Goal: Task Accomplishment & Management: Use online tool/utility

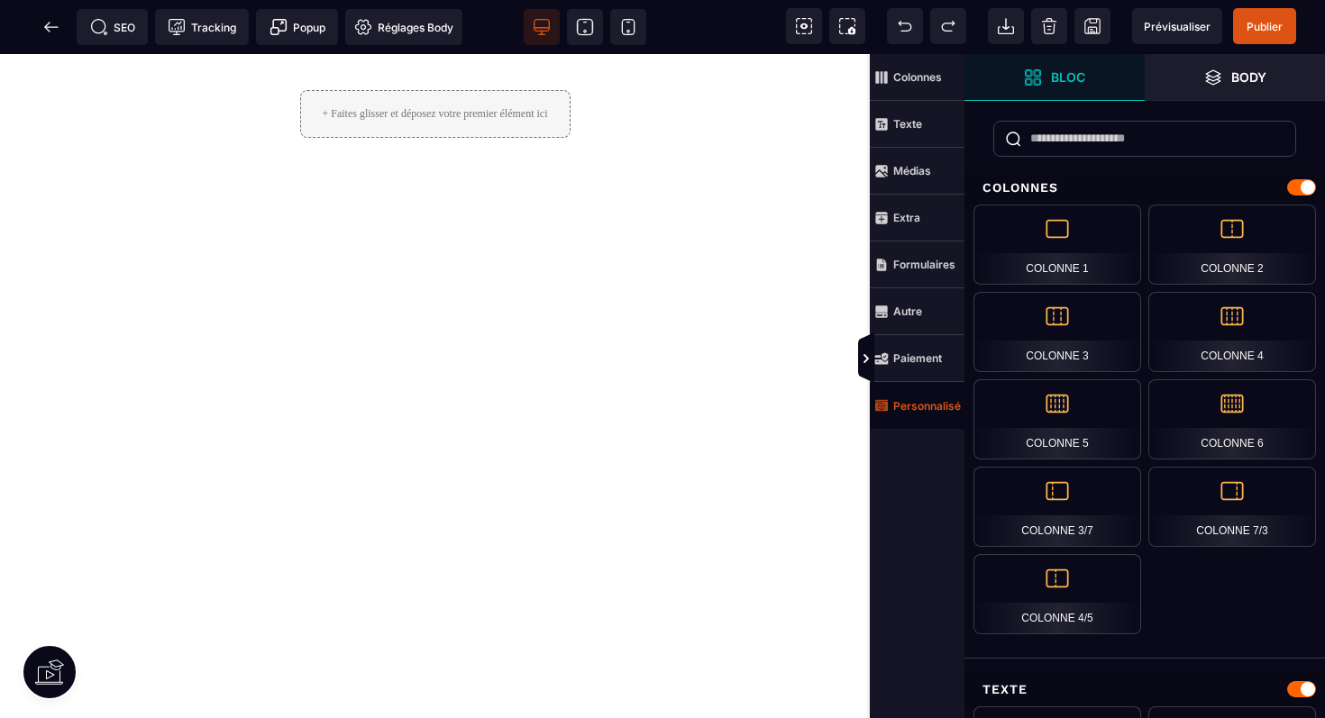
click at [924, 405] on strong "Personnalisé" at bounding box center [927, 406] width 68 height 14
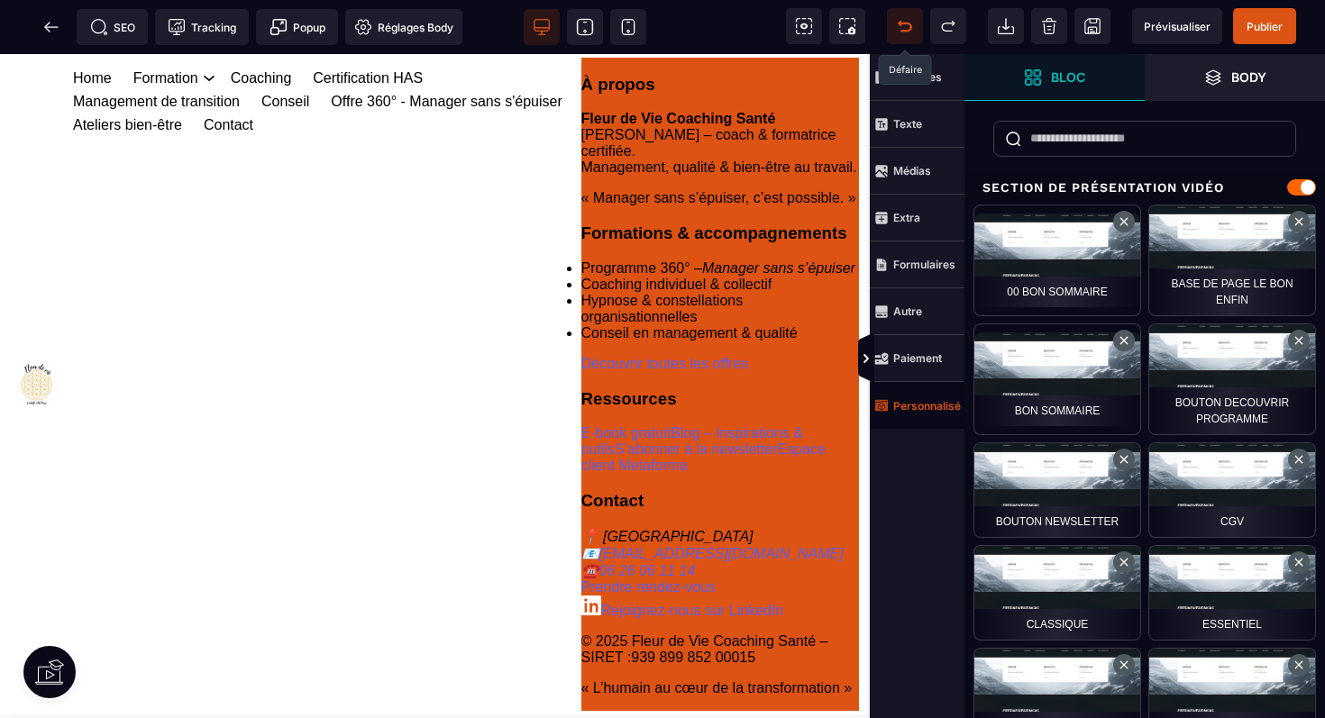
click at [901, 28] on icon at bounding box center [905, 26] width 18 height 18
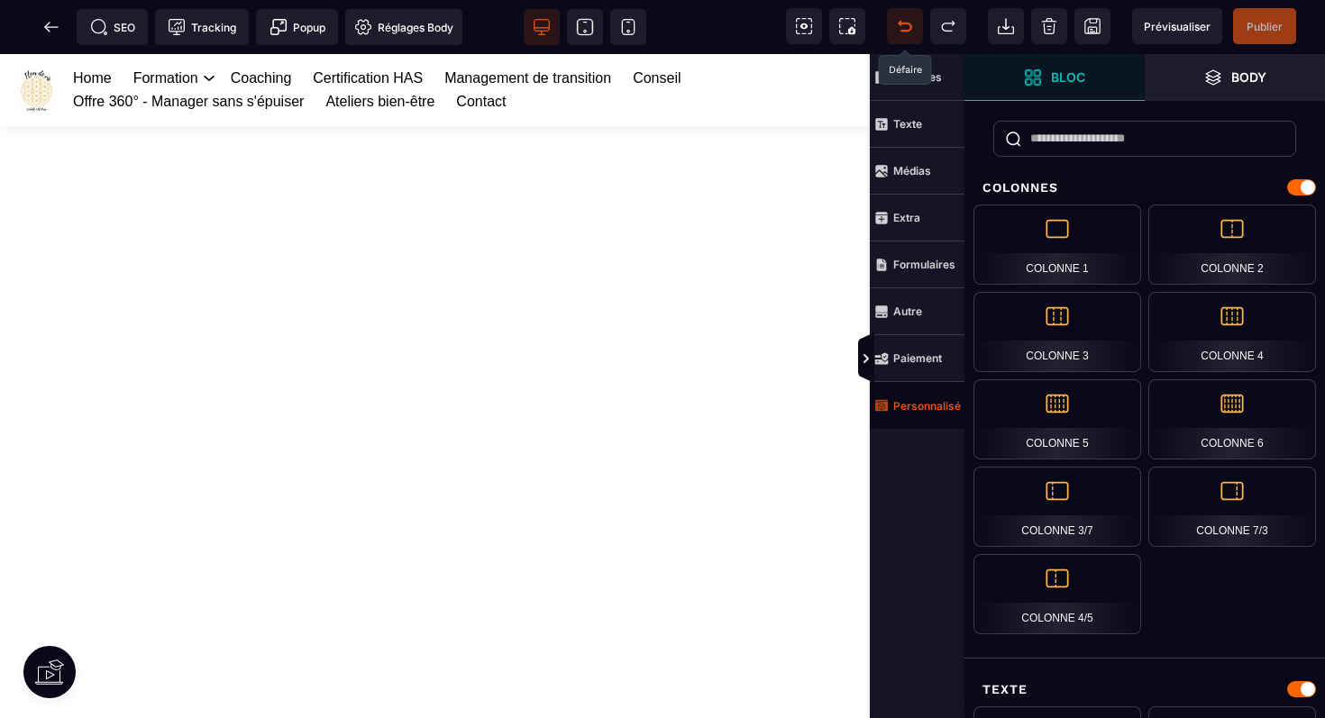
click at [918, 405] on strong "Personnalisé" at bounding box center [927, 406] width 68 height 14
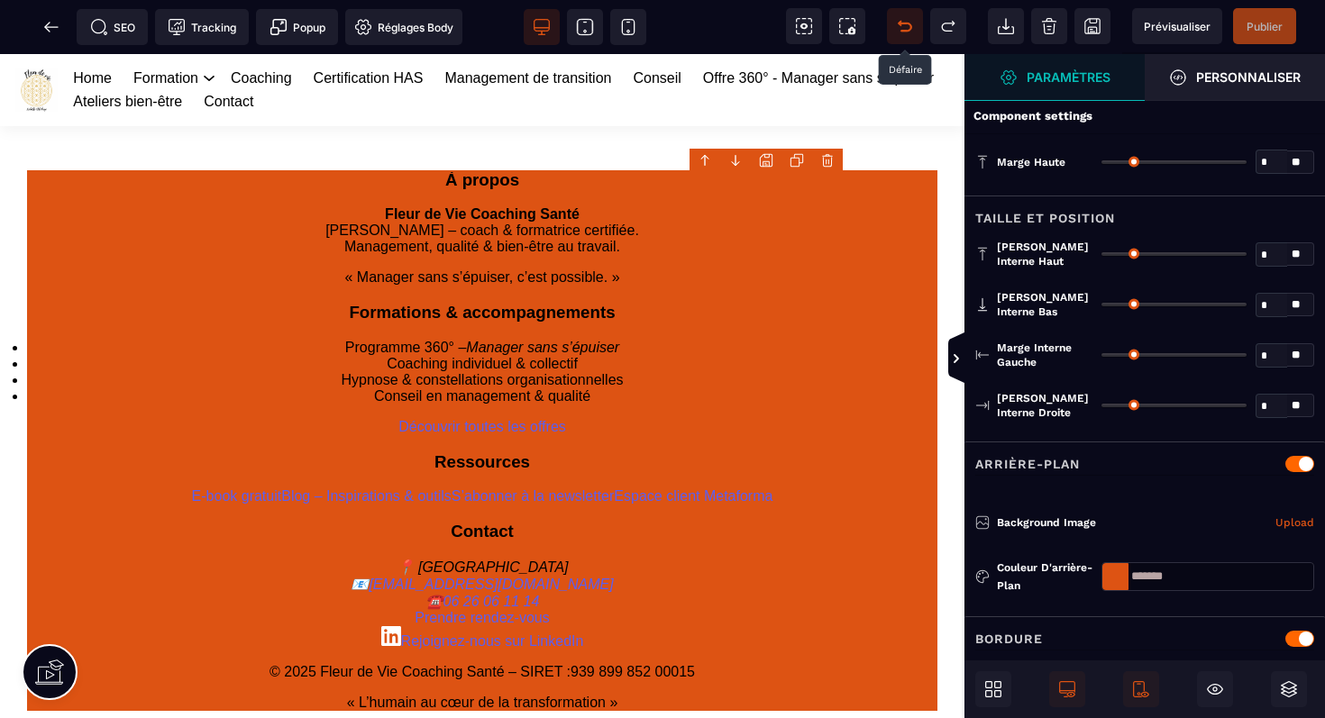
type input "*"
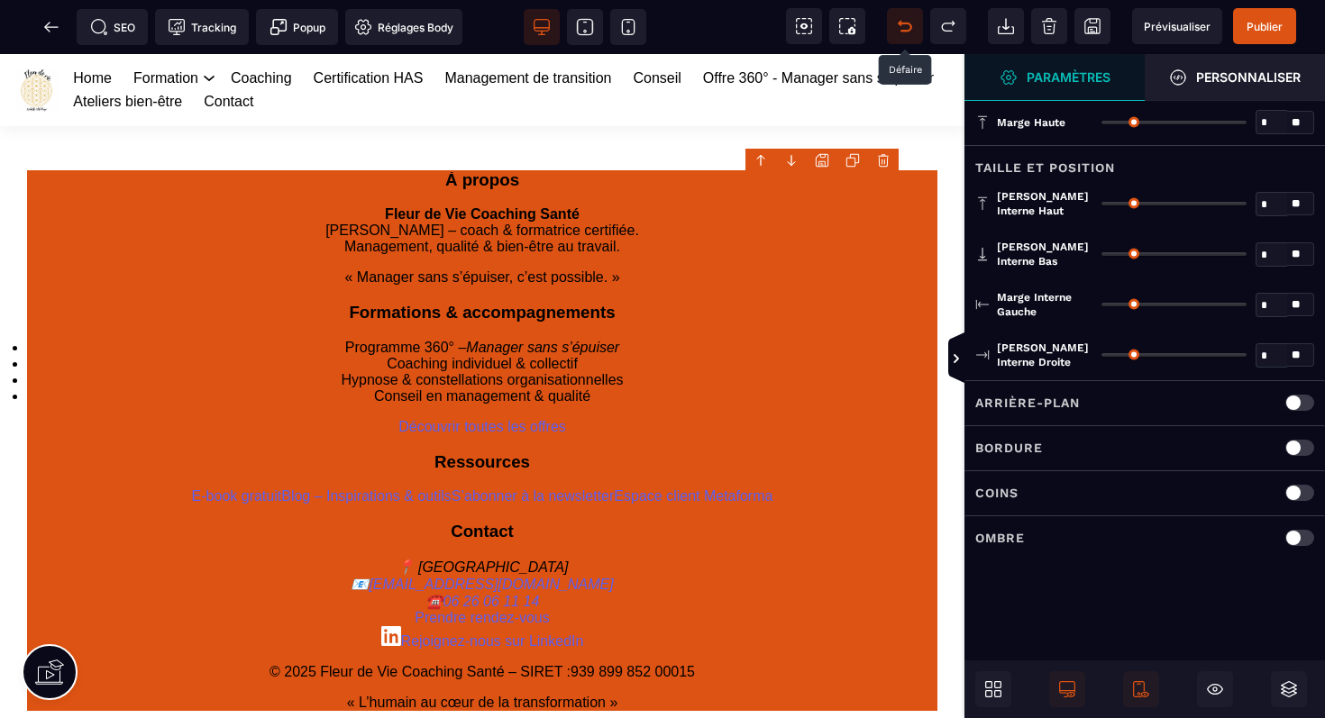
click at [886, 158] on body "B I U S A ******* Ajouter un élément" at bounding box center [662, 359] width 1325 height 718
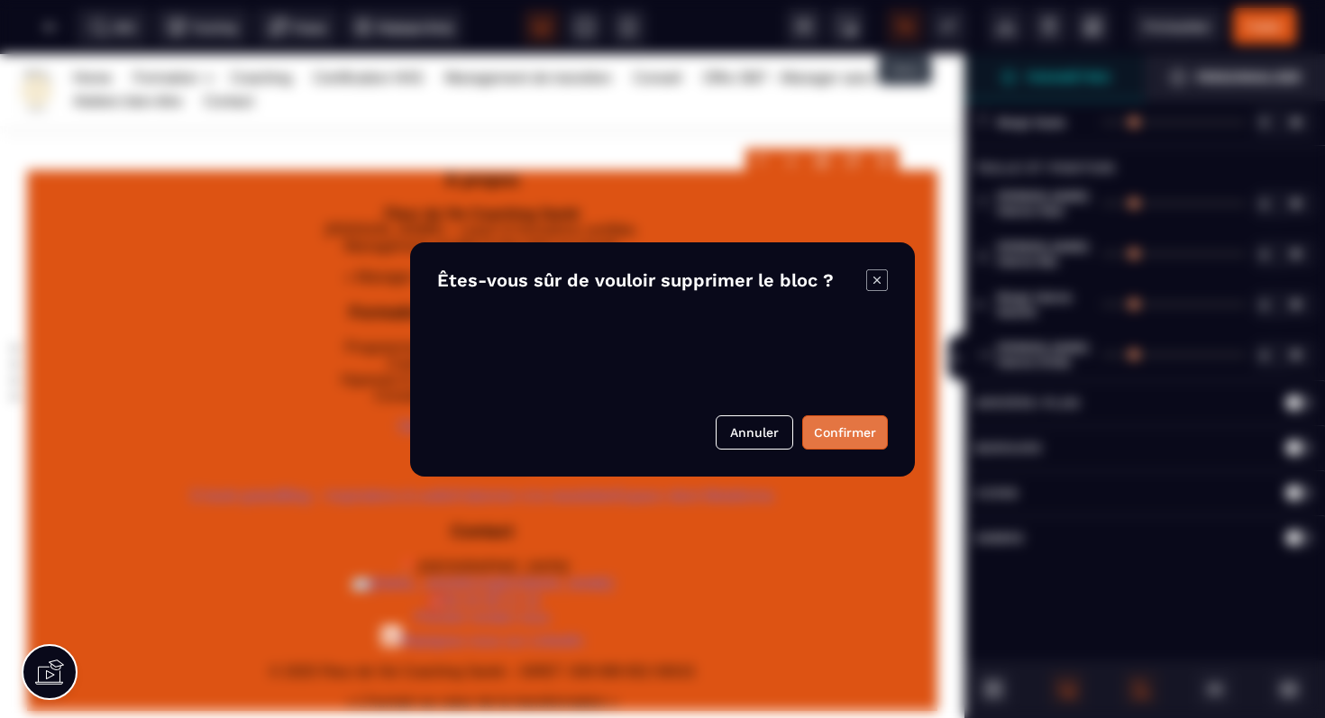
click at [838, 425] on button "Confirmer" at bounding box center [845, 432] width 86 height 34
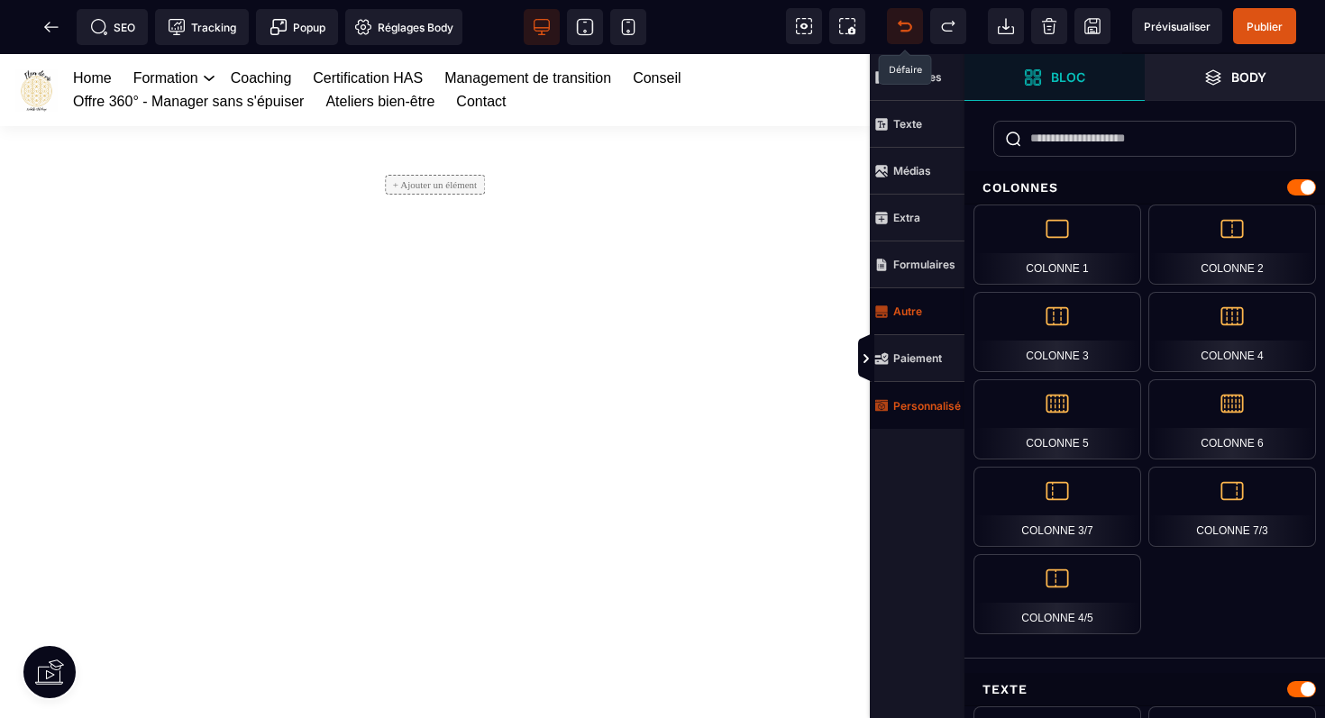
click at [905, 296] on span "Autre" at bounding box center [917, 311] width 95 height 47
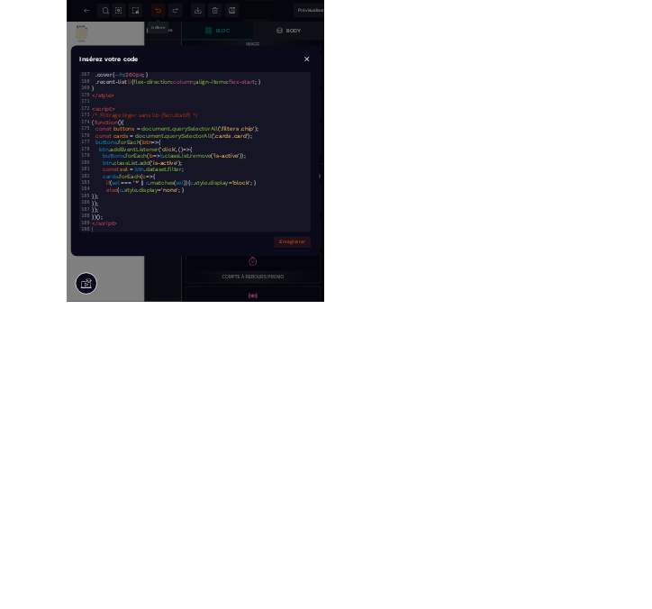
scroll to position [988, 0]
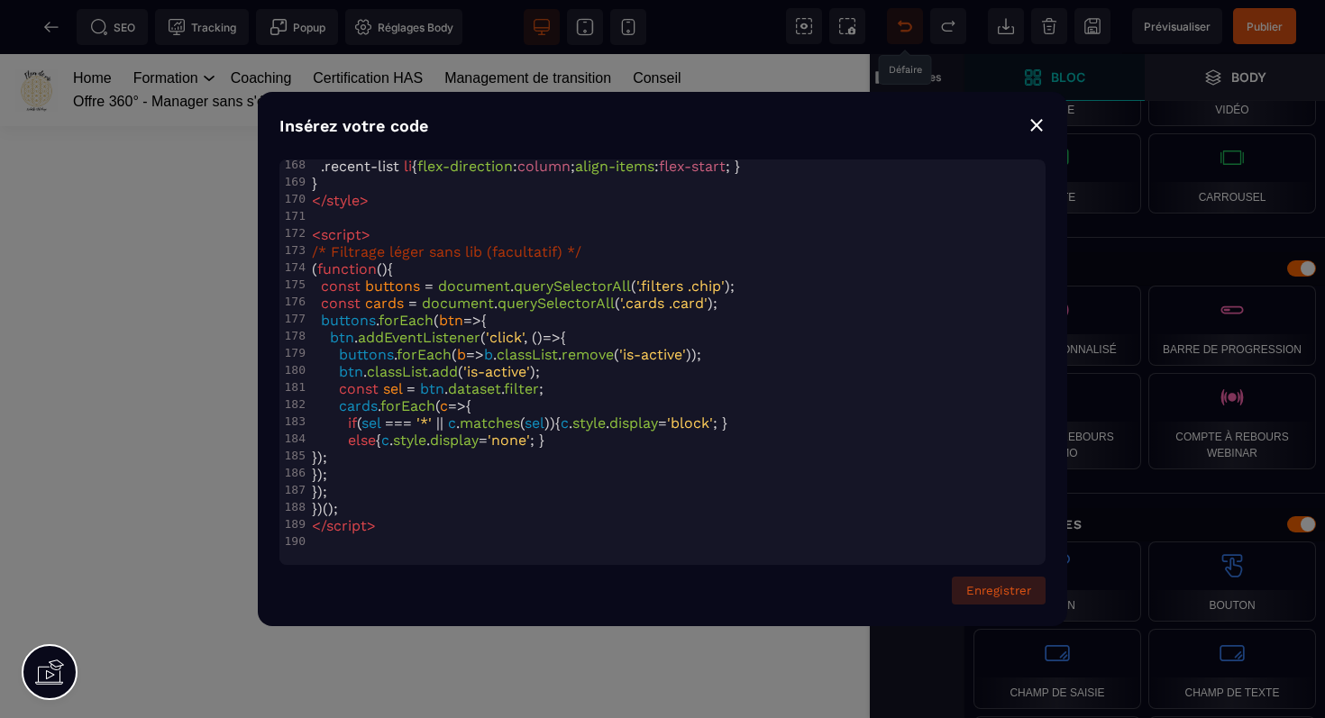
click at [993, 588] on button "Enregistrer" at bounding box center [999, 591] width 94 height 28
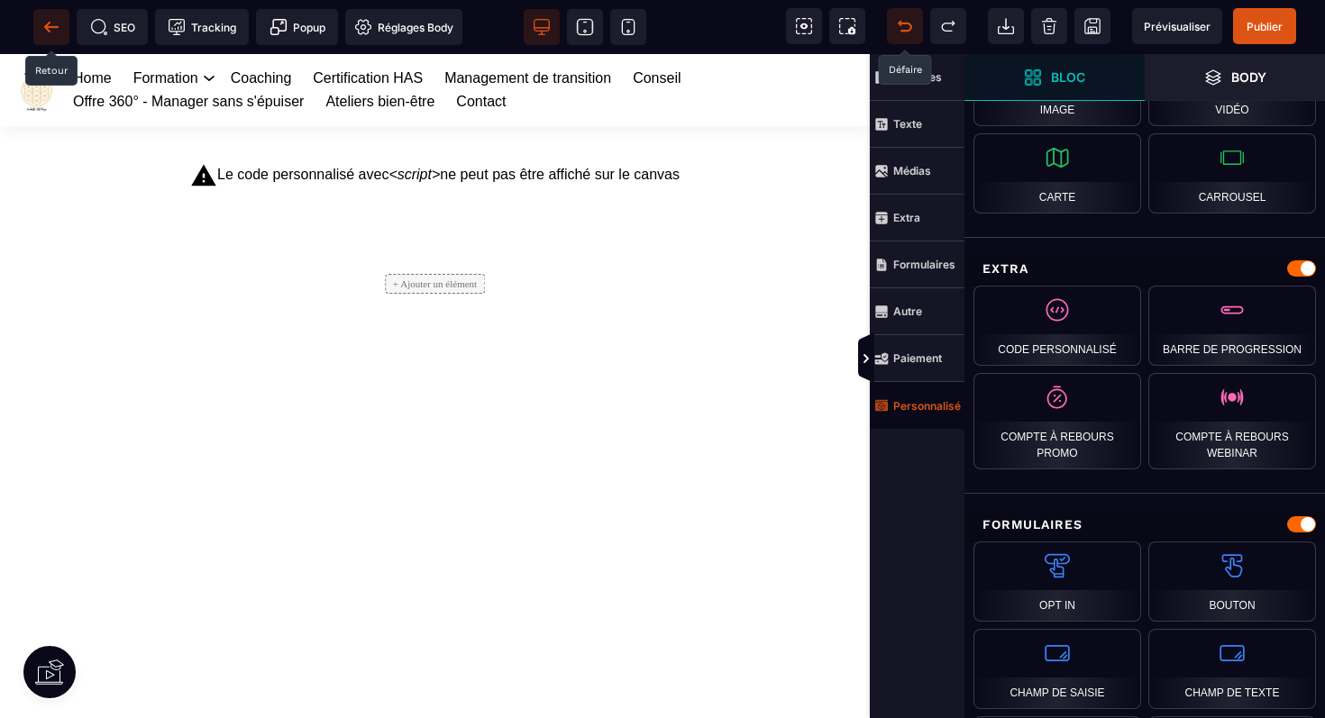
click at [62, 23] on span at bounding box center [51, 27] width 36 height 36
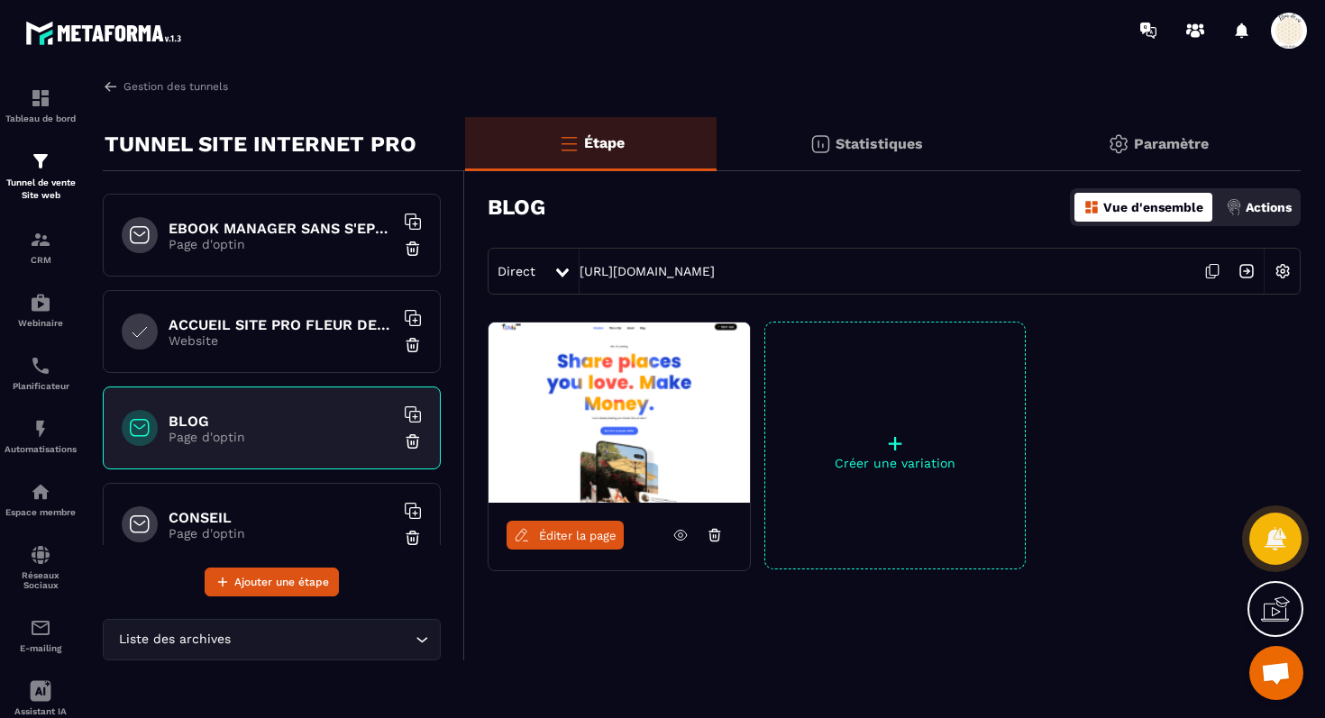
click at [337, 424] on h6 "BLOG" at bounding box center [281, 421] width 225 height 17
click at [587, 525] on link "Éditer la page" at bounding box center [564, 535] width 117 height 29
